Goal: Task Accomplishment & Management: Complete application form

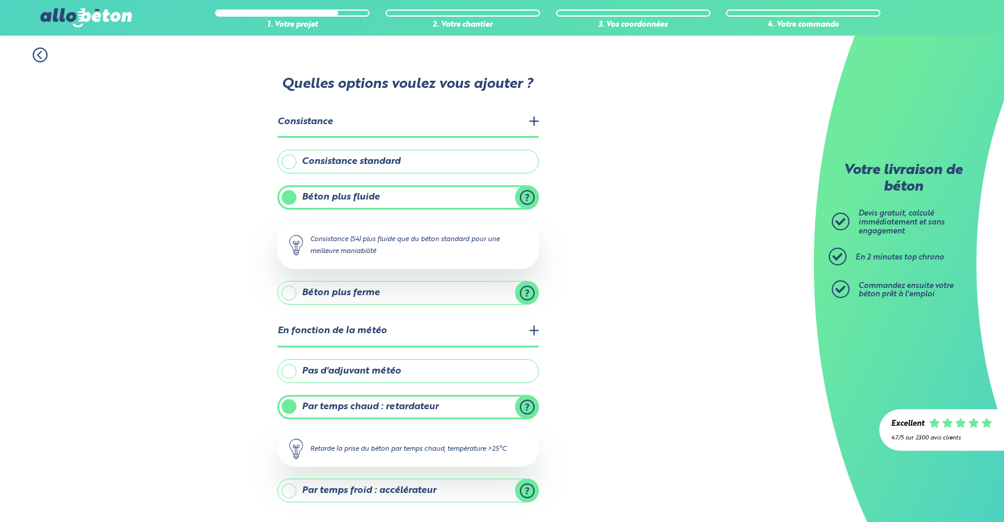
scroll to position [97, 0]
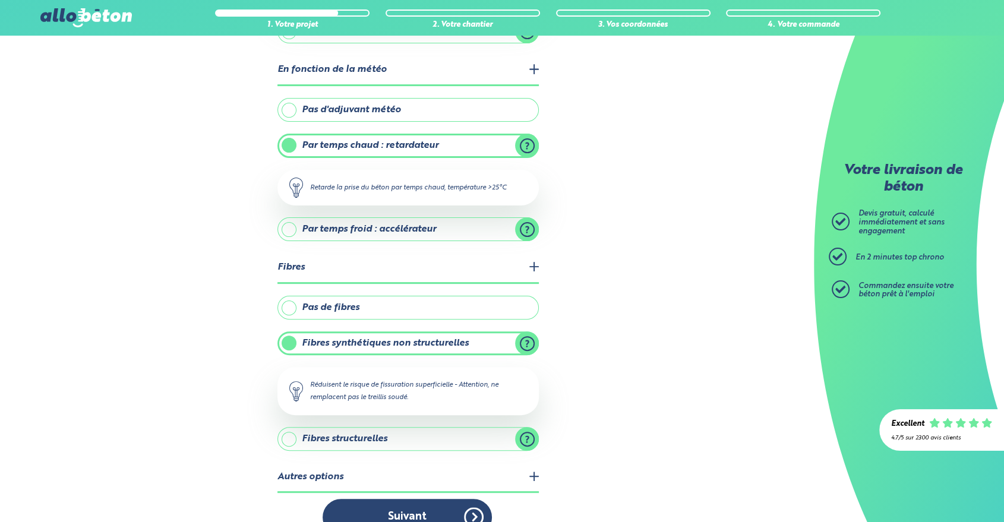
click at [465, 499] on button "Suivant" at bounding box center [407, 517] width 169 height 36
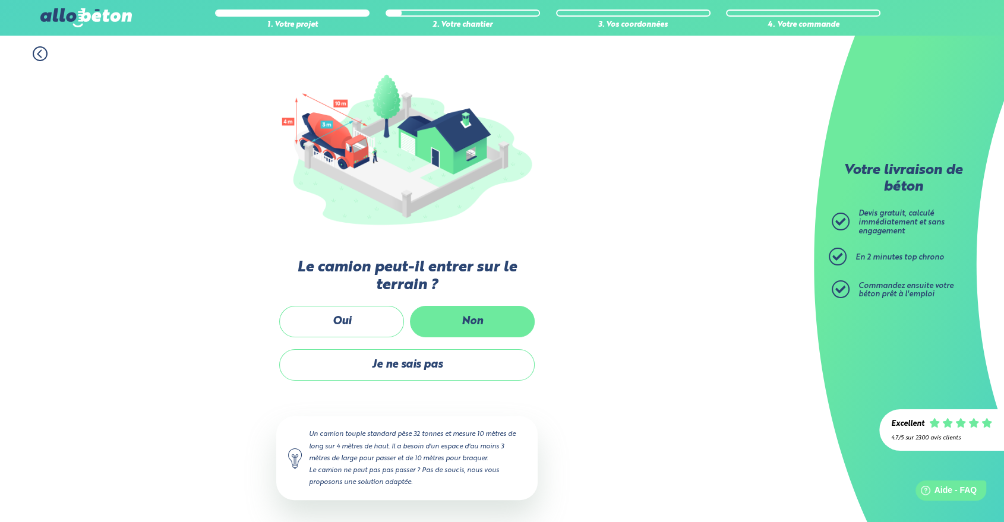
click at [449, 320] on label "Non" at bounding box center [472, 321] width 125 height 31
click at [0, 0] on input "Non" at bounding box center [0, 0] width 0 height 0
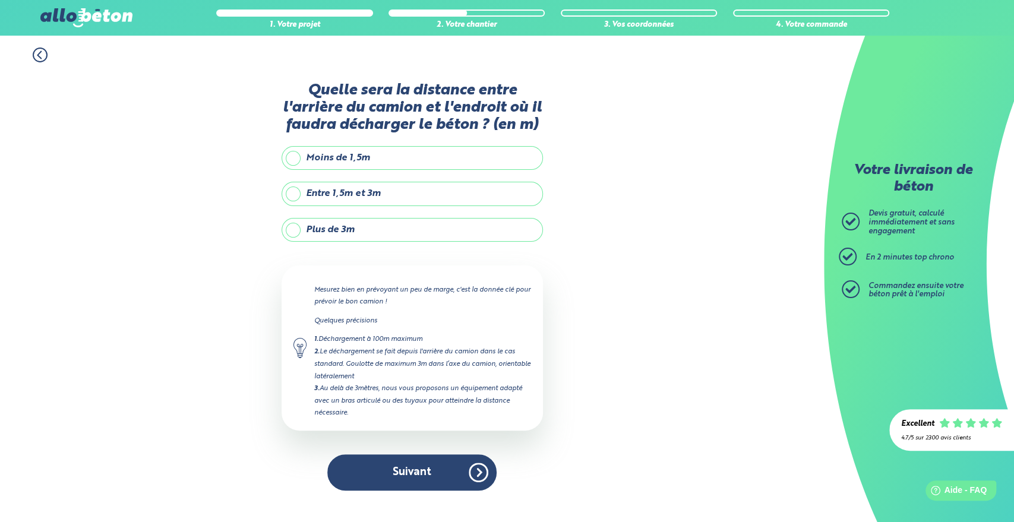
click at [392, 231] on label "Plus de 3m" at bounding box center [412, 230] width 261 height 24
click at [0, 0] on input "Plus de 3m" at bounding box center [0, 0] width 0 height 0
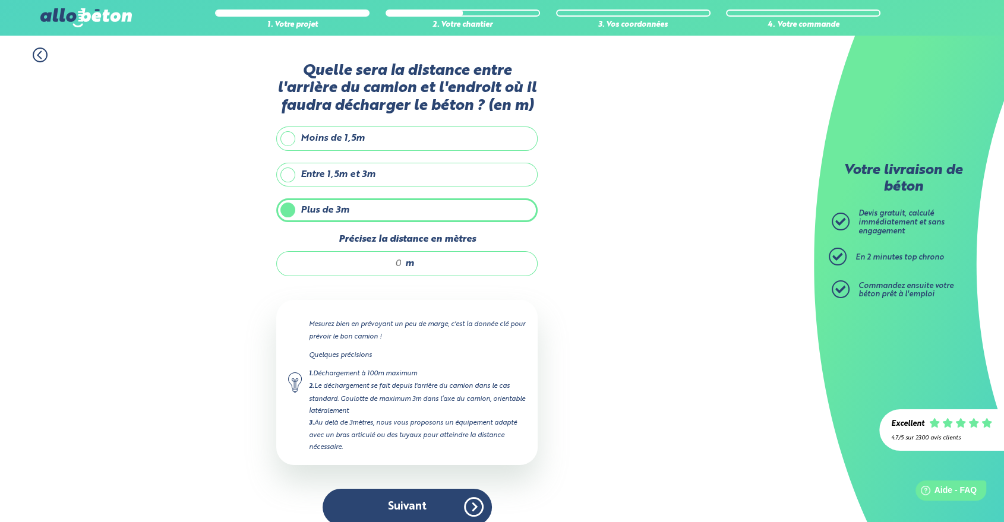
drag, startPoint x: 394, startPoint y: 262, endPoint x: 403, endPoint y: 262, distance: 8.9
click at [403, 262] on div "m" at bounding box center [406, 263] width 261 height 25
click at [398, 265] on input "22" at bounding box center [346, 264] width 114 height 12
type input "2"
type input "32"
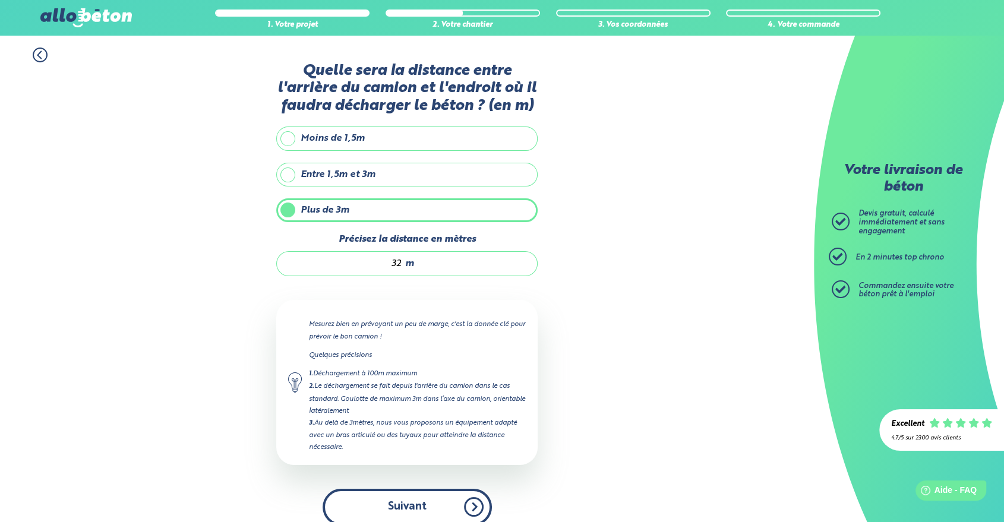
click at [419, 491] on button "Suivant" at bounding box center [407, 507] width 169 height 36
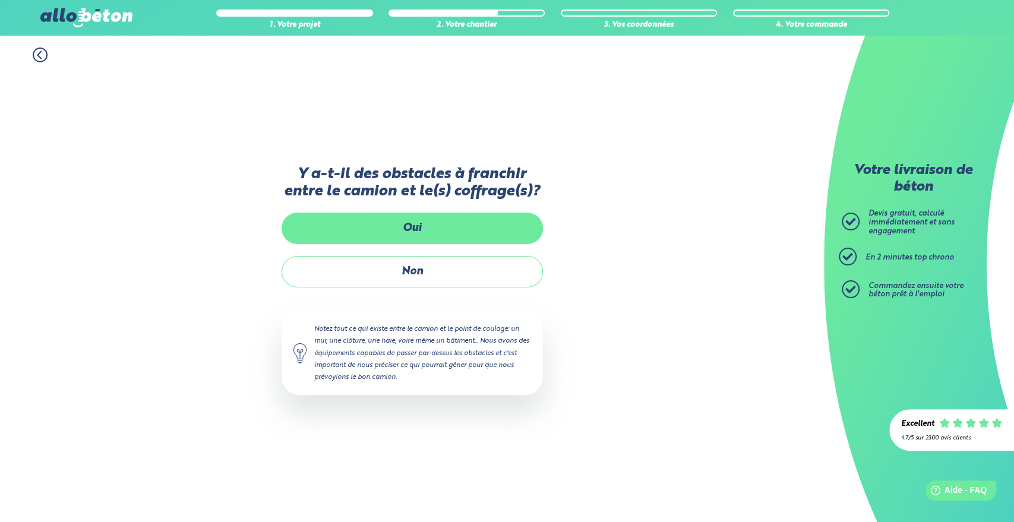
click at [455, 228] on label "Oui" at bounding box center [412, 228] width 261 height 31
click at [0, 0] on input "Oui" at bounding box center [0, 0] width 0 height 0
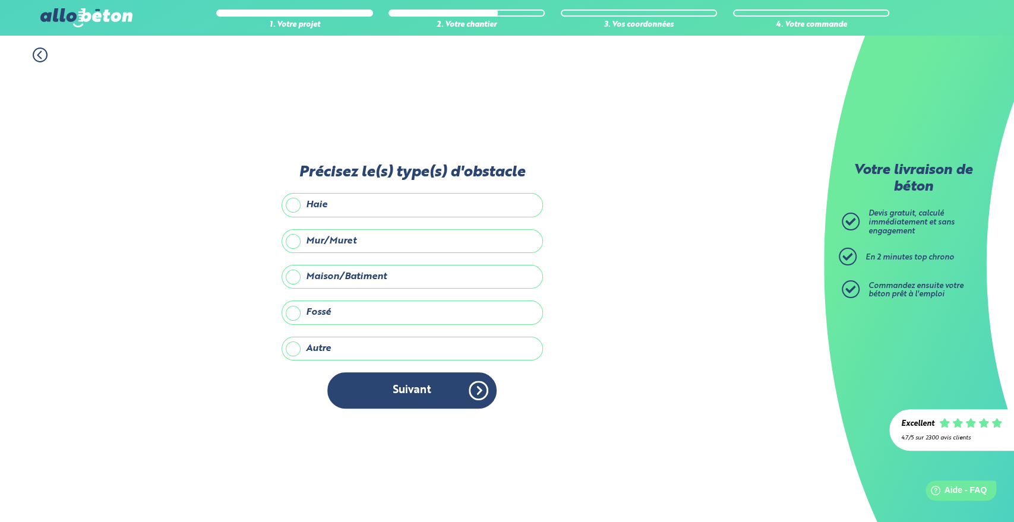
click at [316, 274] on label "Maison/Batiment" at bounding box center [412, 277] width 261 height 24
click at [0, 0] on input "Maison/Batiment" at bounding box center [0, 0] width 0 height 0
click at [297, 236] on label "Mur/Muret" at bounding box center [412, 241] width 261 height 24
click at [0, 0] on input "Mur/Muret" at bounding box center [0, 0] width 0 height 0
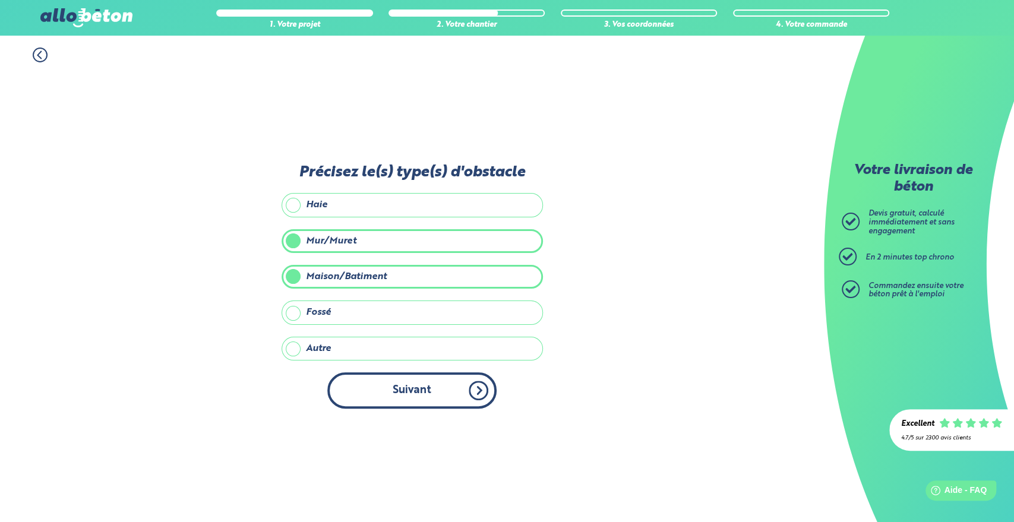
click at [478, 395] on button "Suivant" at bounding box center [411, 391] width 169 height 36
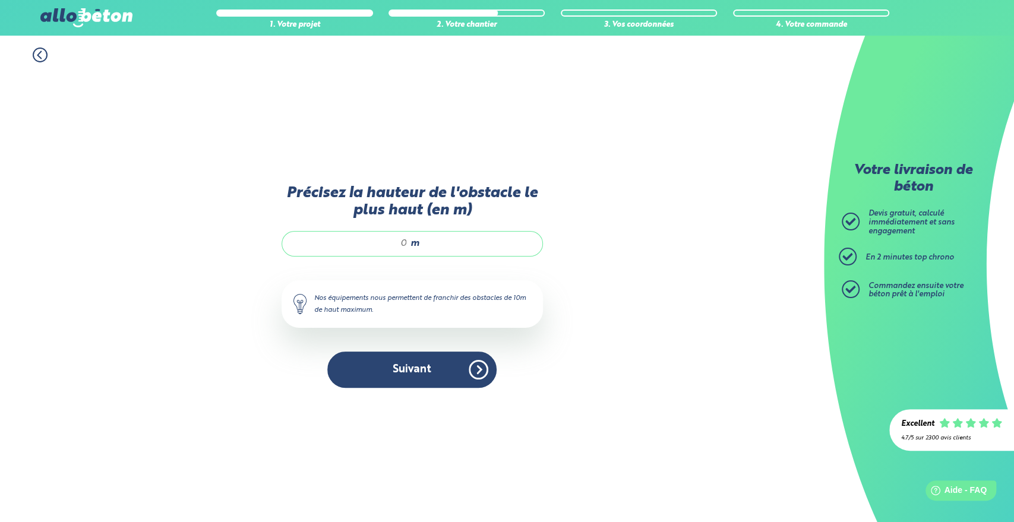
drag, startPoint x: 406, startPoint y: 241, endPoint x: 395, endPoint y: 241, distance: 11.9
click at [395, 241] on input "Précisez la hauteur de l'obstacle le plus haut (en m)" at bounding box center [351, 244] width 114 height 12
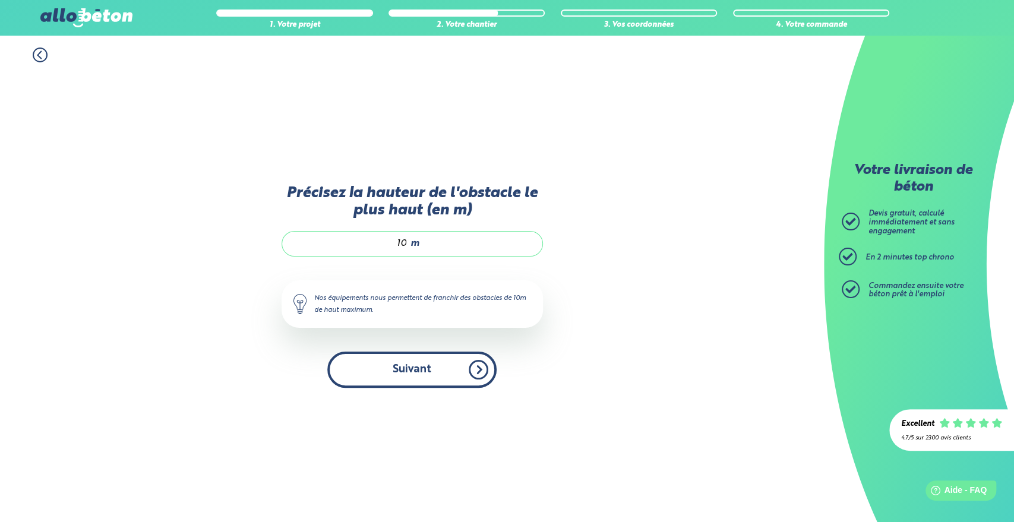
type input "10"
click at [412, 381] on button "Suivant" at bounding box center [411, 370] width 169 height 36
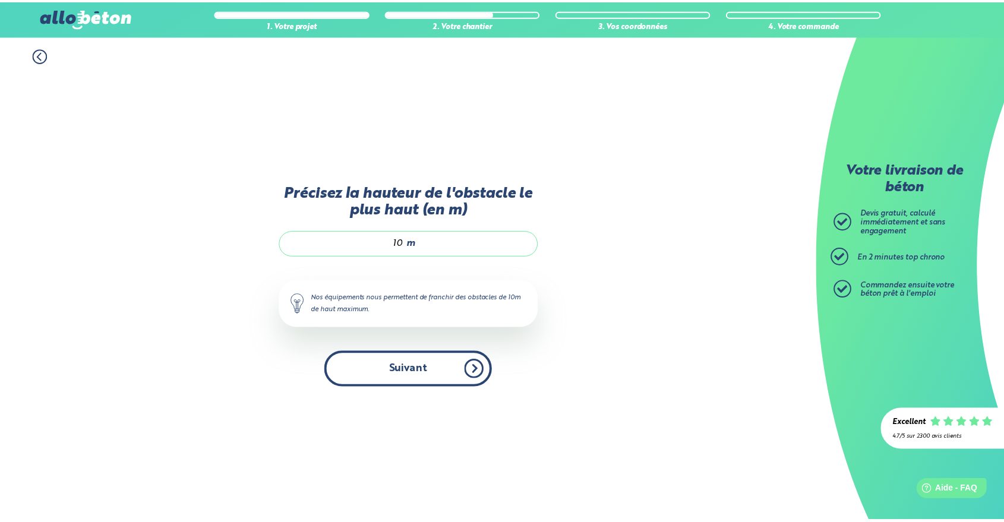
scroll to position [27, 0]
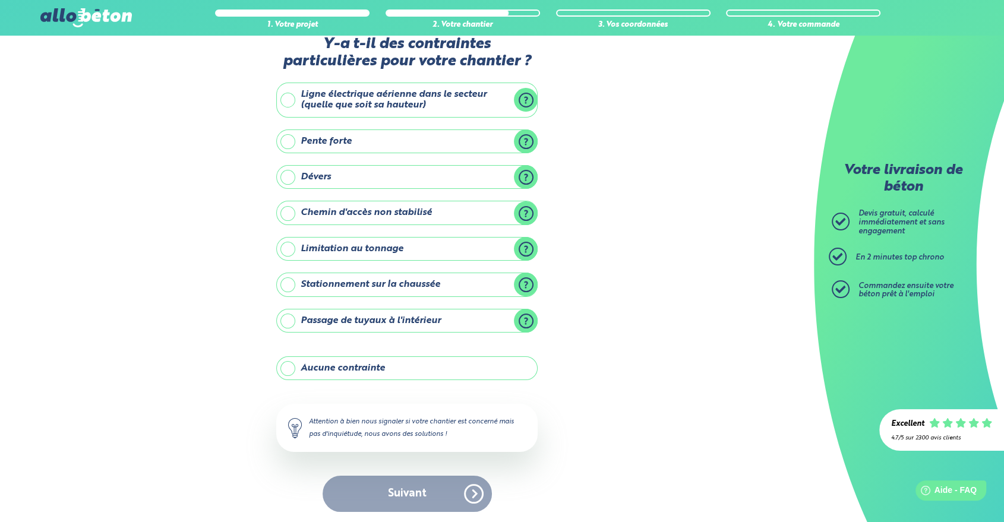
click at [404, 288] on label "Stationnement sur la chaussée" at bounding box center [406, 285] width 261 height 24
click at [0, 0] on input "Stationnement sur la chaussée" at bounding box center [0, 0] width 0 height 0
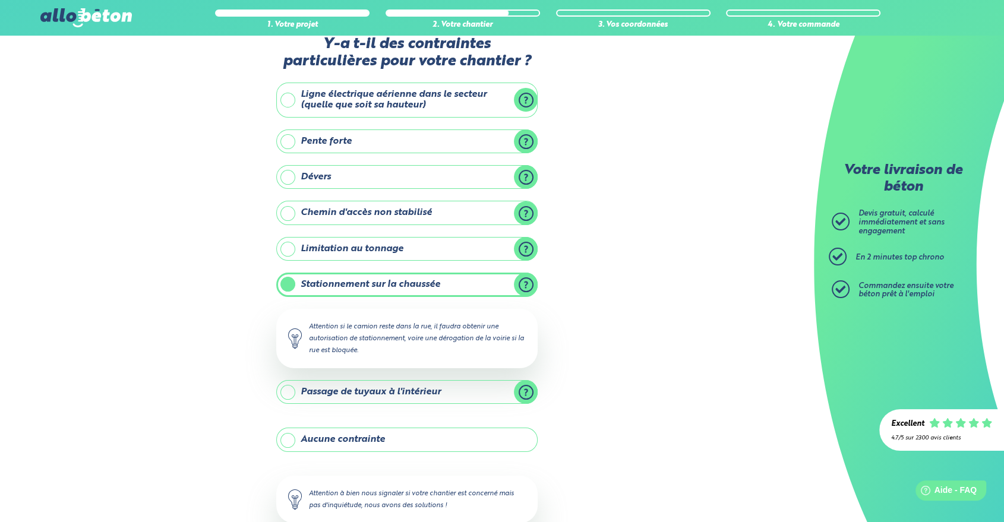
click at [556, 320] on div "1. Votre projet 2. Votre chantier 3. Vos coordonnées 4. Votre commande Y-a t-il…" at bounding box center [407, 302] width 814 height 587
click at [246, 289] on div "1. Votre projet 2. Votre chantier 3. Vos coordonnées 4. Votre commande Y-a t-il…" at bounding box center [407, 302] width 814 height 587
click at [527, 289] on label "Stationnement sur la chaussée" at bounding box center [406, 285] width 261 height 24
click at [0, 0] on input "Stationnement sur la chaussée" at bounding box center [0, 0] width 0 height 0
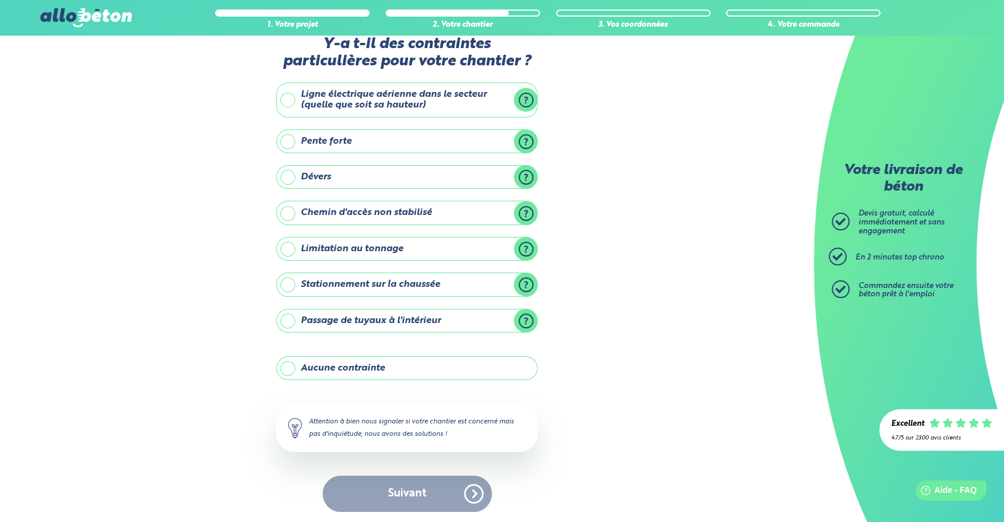
click at [285, 285] on label "Stationnement sur la chaussée" at bounding box center [406, 285] width 261 height 24
click at [0, 0] on input "Stationnement sur la chaussée" at bounding box center [0, 0] width 0 height 0
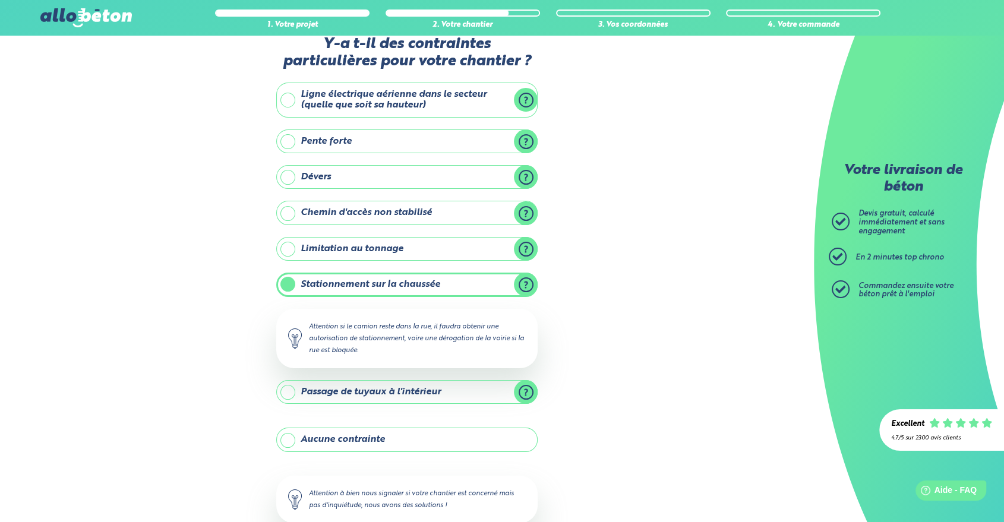
click at [242, 298] on div "1. Votre projet 2. Votre chantier 3. Vos coordonnées 4. Votre commande Y-a t-il…" at bounding box center [407, 302] width 814 height 587
click at [285, 289] on label "Stationnement sur la chaussée" at bounding box center [406, 285] width 261 height 24
click at [0, 0] on input "Stationnement sur la chaussée" at bounding box center [0, 0] width 0 height 0
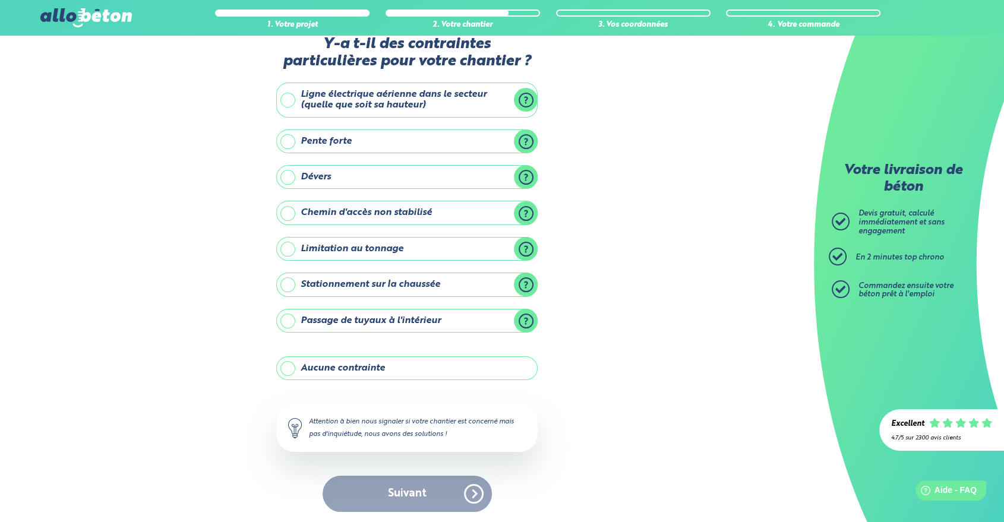
click at [284, 288] on label "Stationnement sur la chaussée" at bounding box center [406, 285] width 261 height 24
click at [0, 0] on input "Stationnement sur la chaussée" at bounding box center [0, 0] width 0 height 0
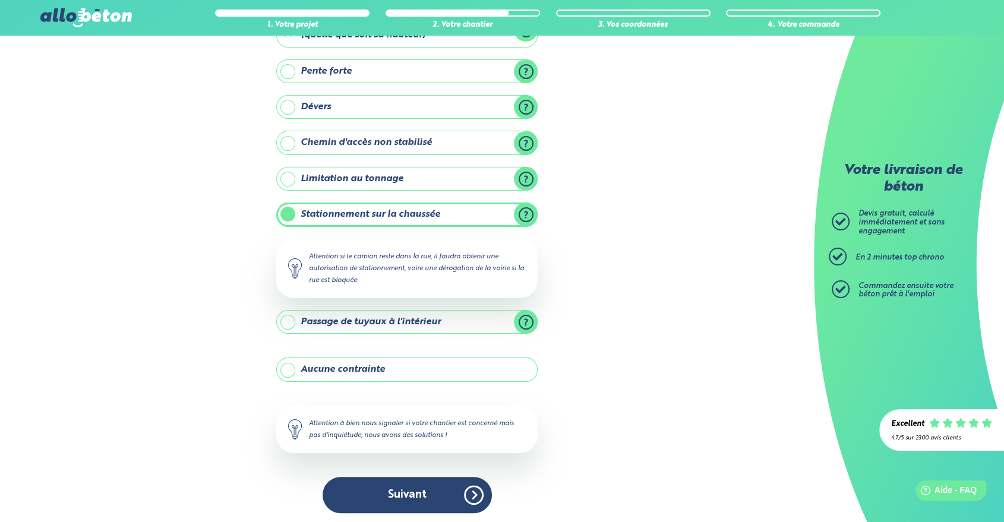
scroll to position [98, 0]
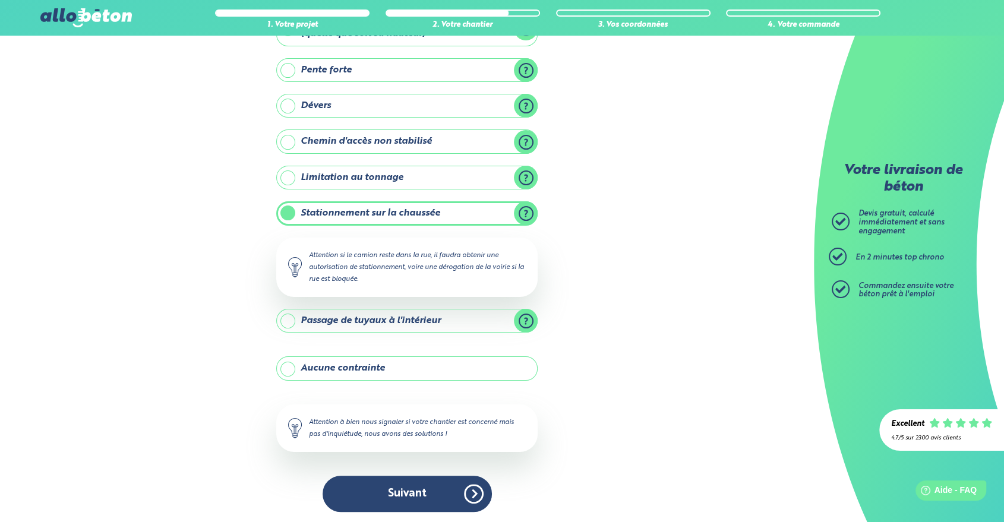
drag, startPoint x: 401, startPoint y: 493, endPoint x: 543, endPoint y: 172, distance: 350.9
click at [542, 176] on div "1. Votre projet 2. Votre chantier 3. Vos coordonnées 4. Votre commande Y-a t-il…" at bounding box center [407, 231] width 814 height 587
click at [523, 141] on label "Chemin d'accès non stabilisé" at bounding box center [406, 142] width 261 height 24
click at [0, 0] on input "Chemin d'accès non stabilisé" at bounding box center [0, 0] width 0 height 0
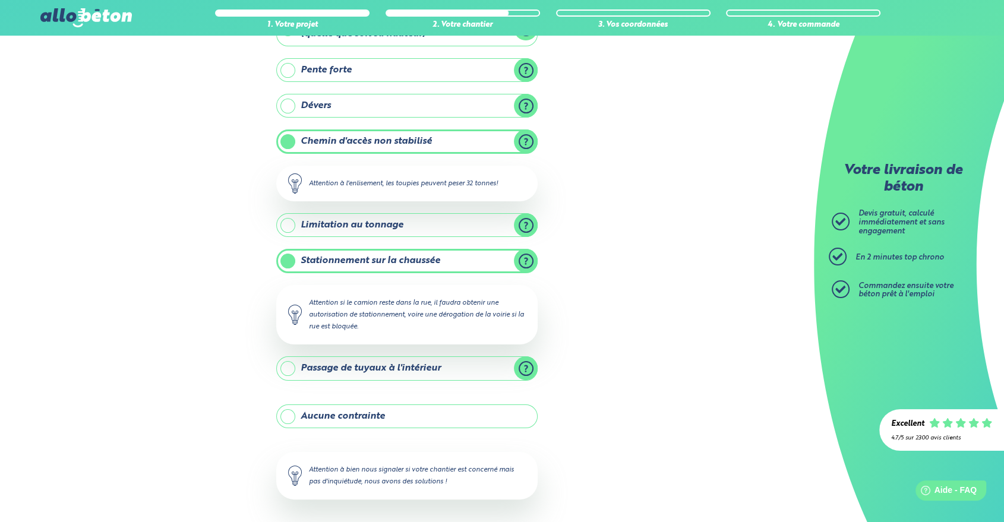
click at [527, 139] on label "Chemin d'accès non stabilisé" at bounding box center [406, 142] width 261 height 24
click at [0, 0] on input "Chemin d'accès non stabilisé" at bounding box center [0, 0] width 0 height 0
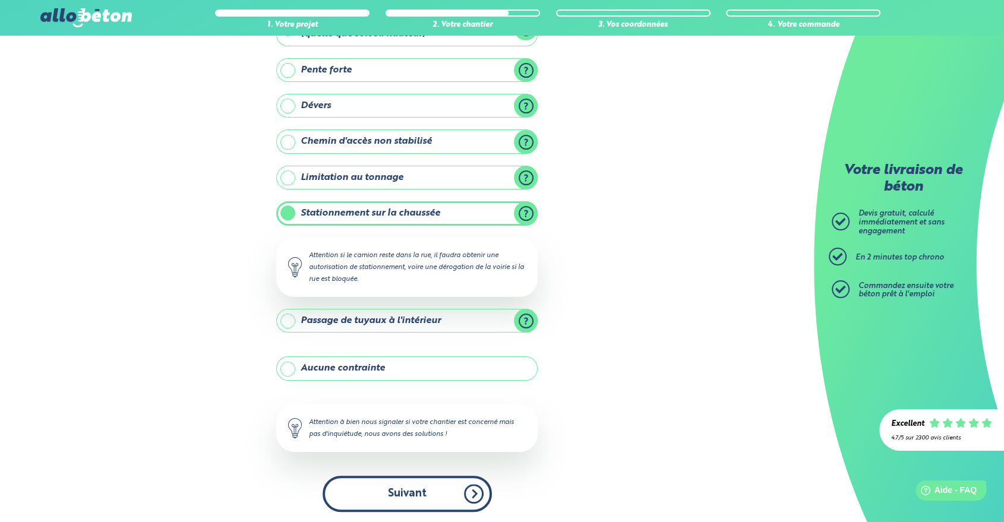
click at [441, 500] on button "Suivant" at bounding box center [407, 494] width 169 height 36
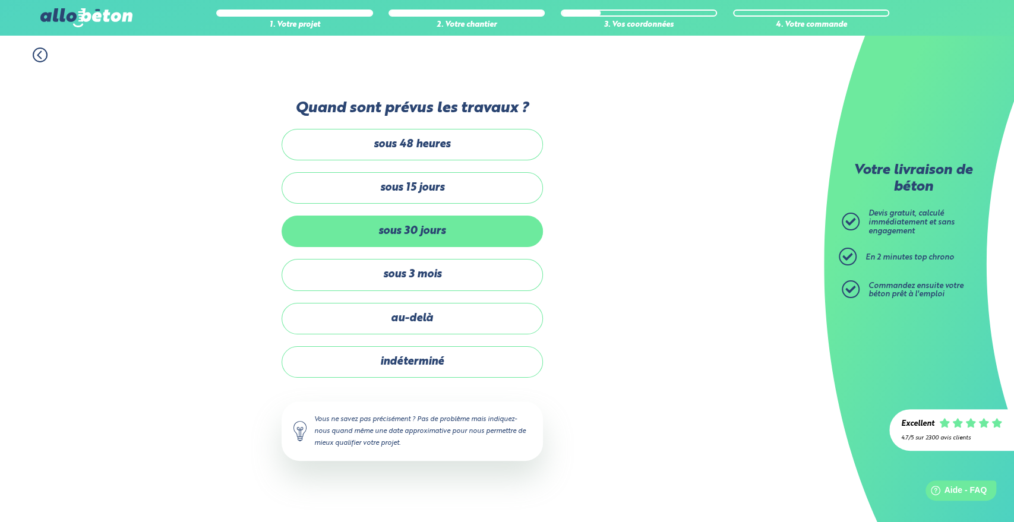
click at [484, 229] on label "sous 30 jours" at bounding box center [412, 231] width 261 height 31
click at [0, 0] on input "sous 30 jours" at bounding box center [0, 0] width 0 height 0
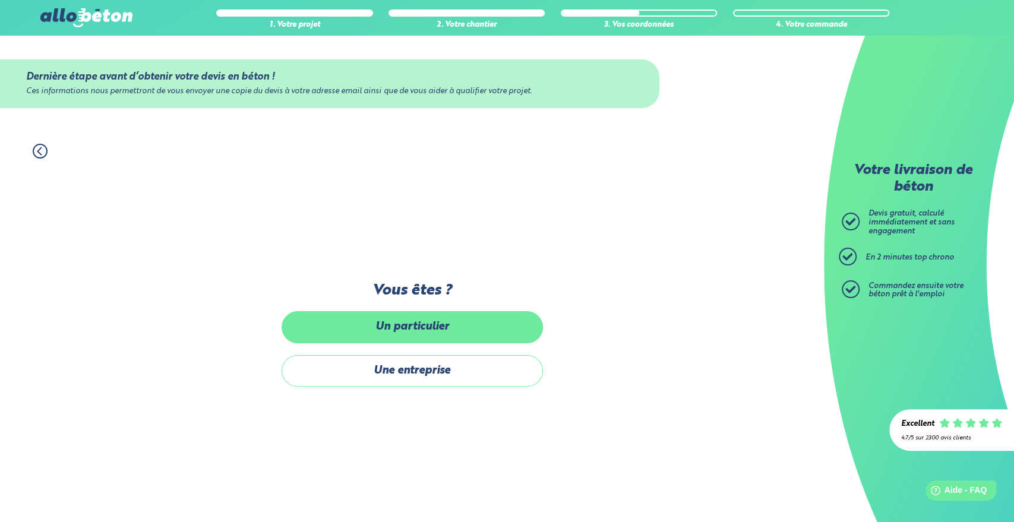
click at [451, 341] on label "Un particulier" at bounding box center [412, 326] width 261 height 31
click at [0, 0] on input "Un particulier" at bounding box center [0, 0] width 0 height 0
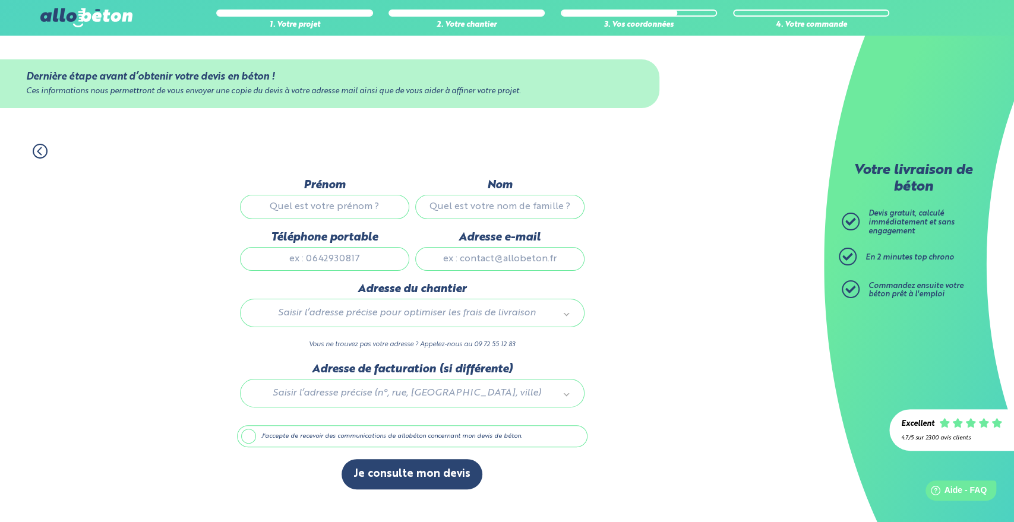
click at [351, 211] on input "Prénom" at bounding box center [324, 207] width 169 height 24
type input "houari"
click at [461, 203] on input "Nom" at bounding box center [499, 207] width 169 height 24
type input "gheghiani"
click at [376, 260] on input "Téléphone portable" at bounding box center [324, 259] width 169 height 24
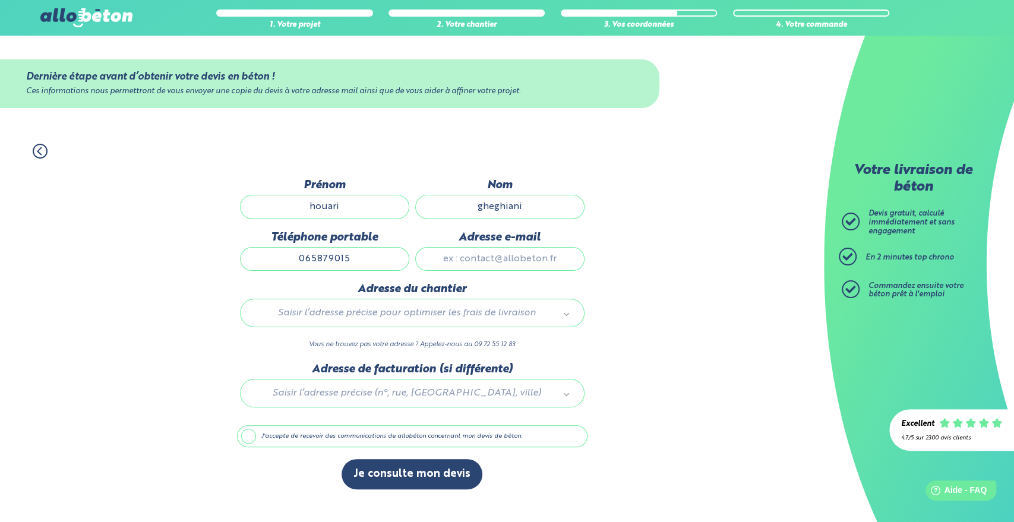
type input "0658790151"
drag, startPoint x: 367, startPoint y: 261, endPoint x: 268, endPoint y: 259, distance: 99.3
click at [268, 259] on input "0658790151" at bounding box center [324, 259] width 169 height 24
click at [504, 268] on input "Adresse e-mail" at bounding box center [499, 259] width 169 height 24
type input "ramss69@hotmail.fr"
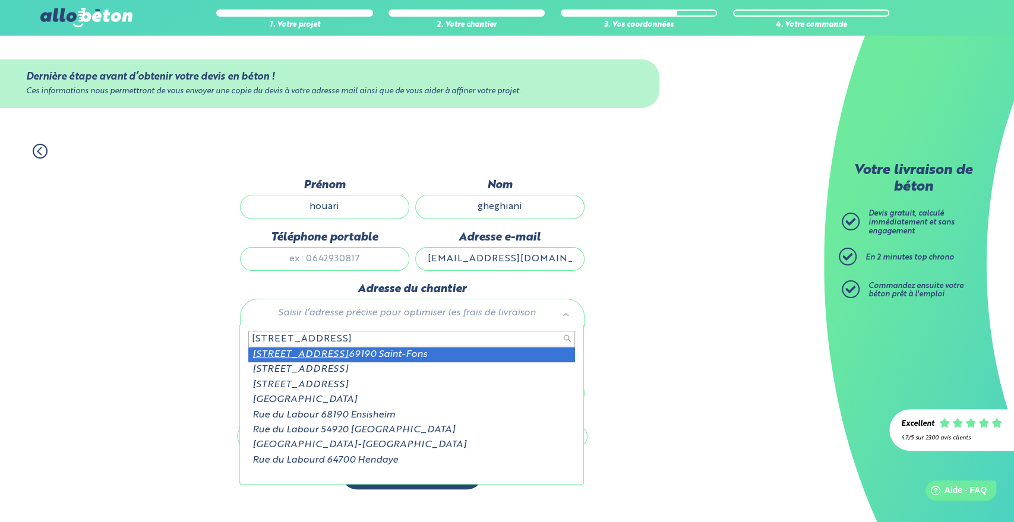
type input "39 rue du labour"
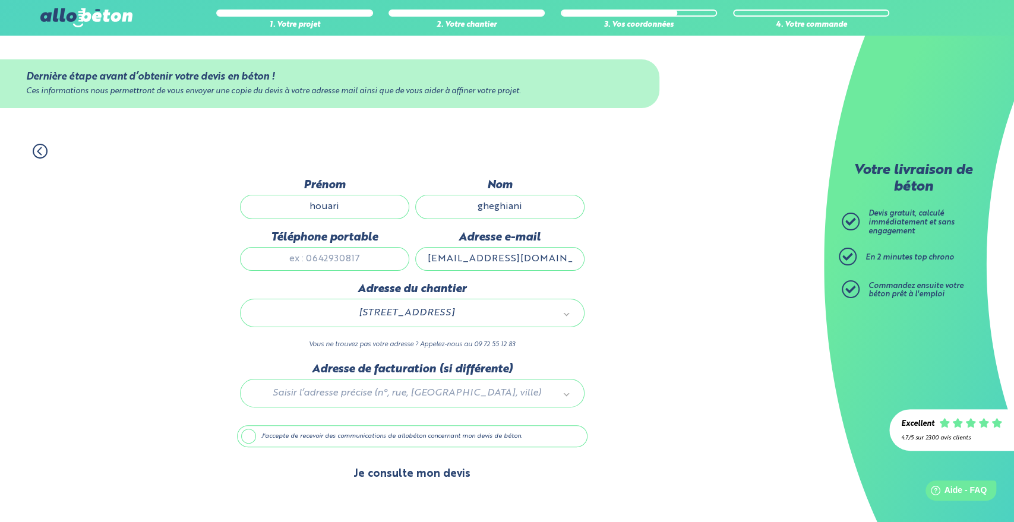
click at [432, 474] on button "Je consulte mon devis" at bounding box center [412, 474] width 141 height 30
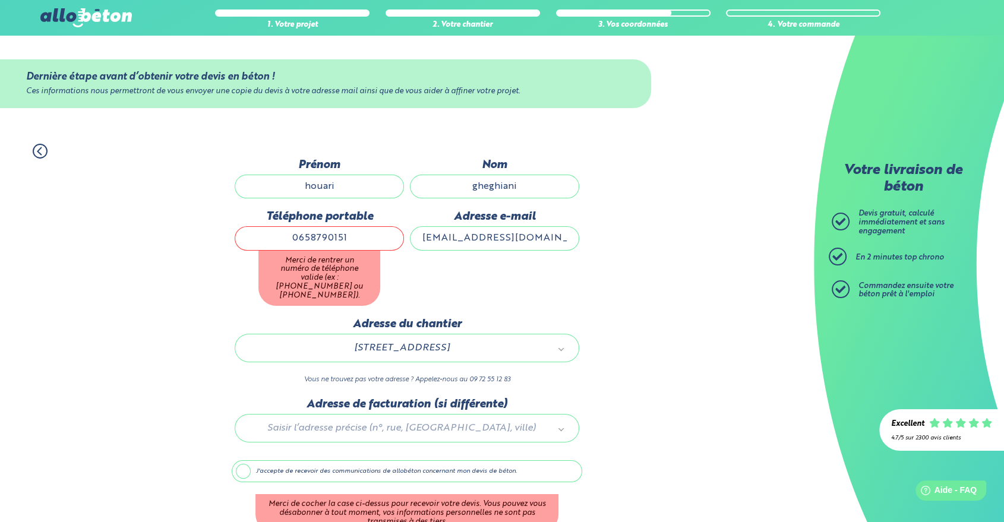
type input "0658790151"
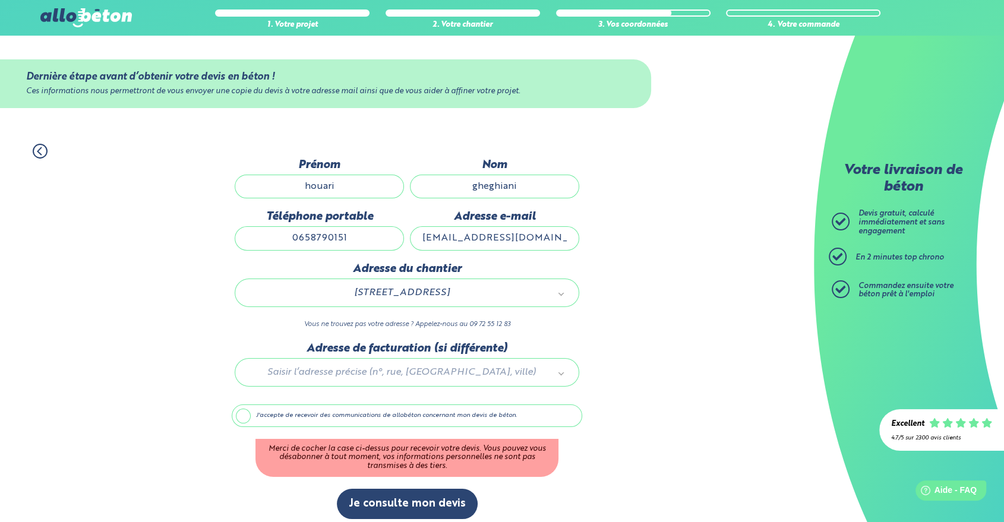
click at [494, 297] on div "Dernière étape avant d’obtenir votre devis en béton ! Ces informations nous per…" at bounding box center [407, 345] width 351 height 373
click at [247, 414] on label "J'accepte de recevoir des communications de allobéton concernant mon devis de b…" at bounding box center [407, 416] width 351 height 23
click at [0, 0] on input "J'accepte de recevoir des communications de allobéton concernant mon devis de b…" at bounding box center [0, 0] width 0 height 0
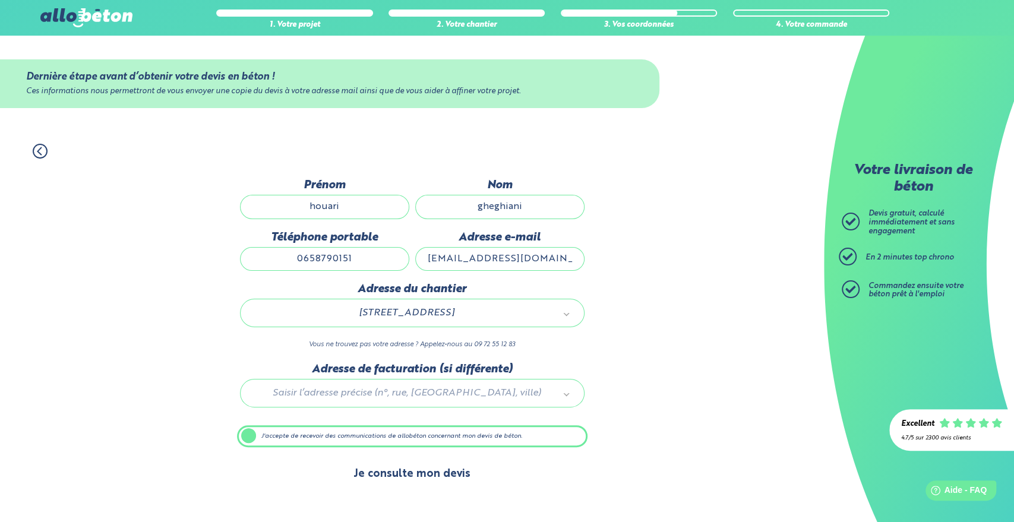
click at [429, 475] on button "Je consulte mon devis" at bounding box center [412, 474] width 141 height 30
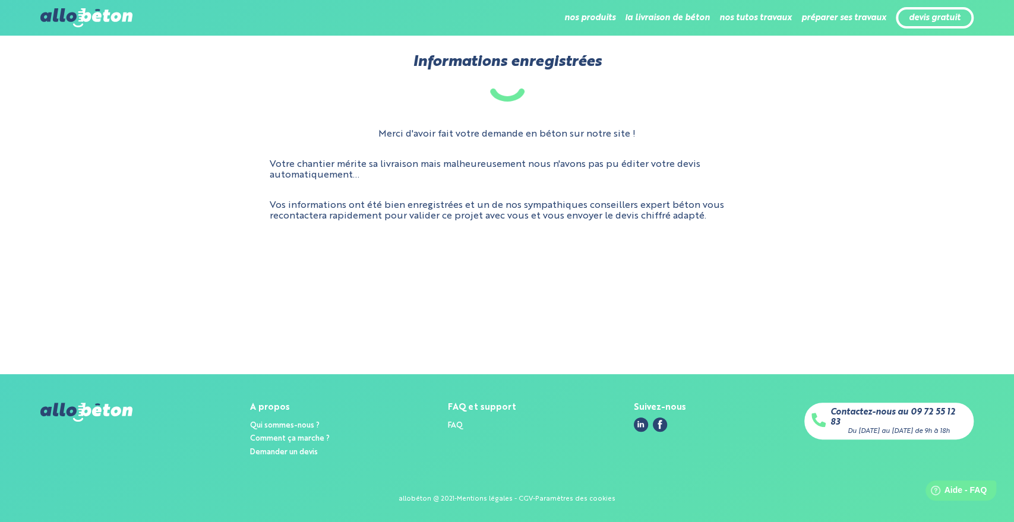
click at [532, 181] on div "Merci d'avoir fait votre demande en béton sur notre site ! Votre chantier mérit…" at bounding box center [506, 175] width 933 height 112
